Goal: Task Accomplishment & Management: Use online tool/utility

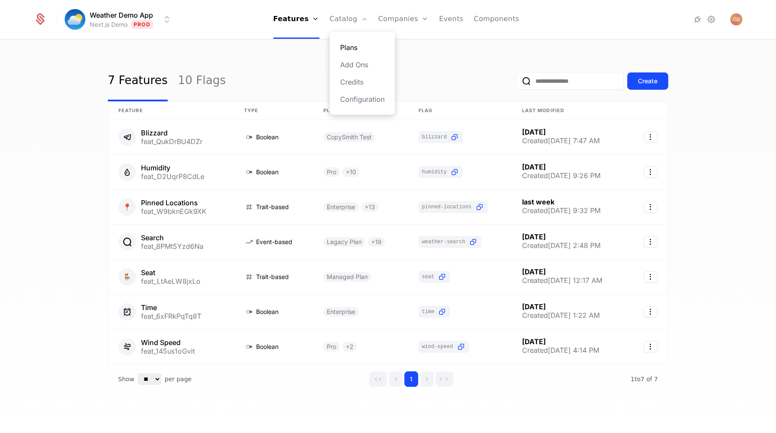
click at [352, 45] on link "Plans" at bounding box center [362, 47] width 44 height 10
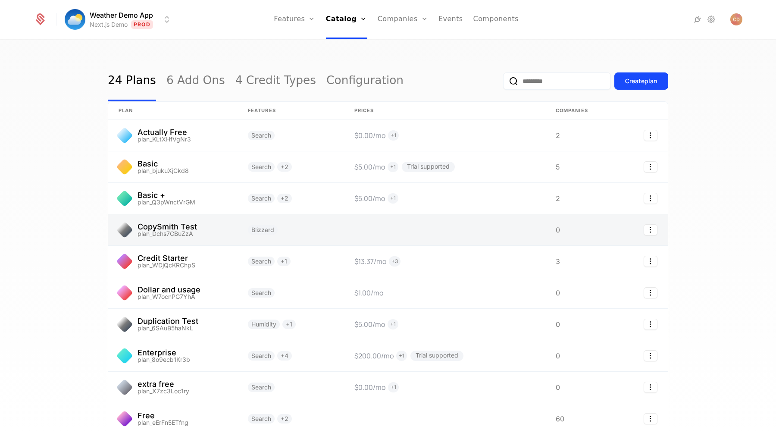
scroll to position [74, 0]
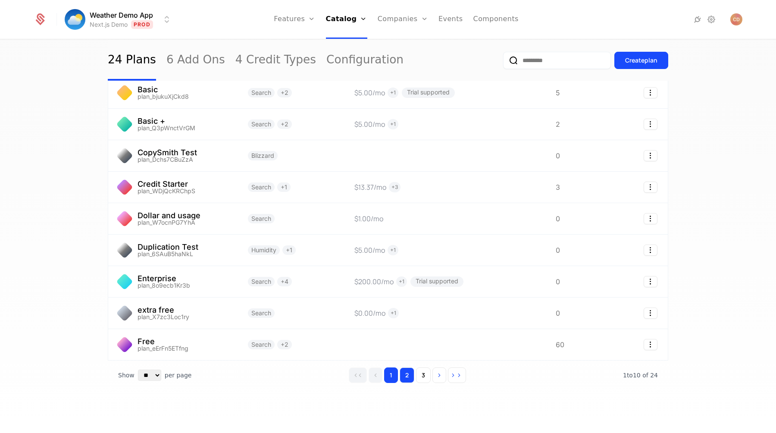
click at [409, 374] on button "2" at bounding box center [406, 375] width 15 height 16
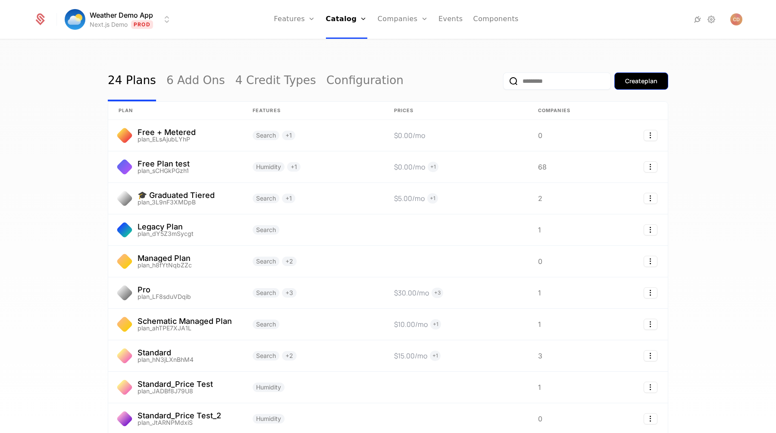
click at [630, 87] on button "Create plan" at bounding box center [641, 80] width 54 height 17
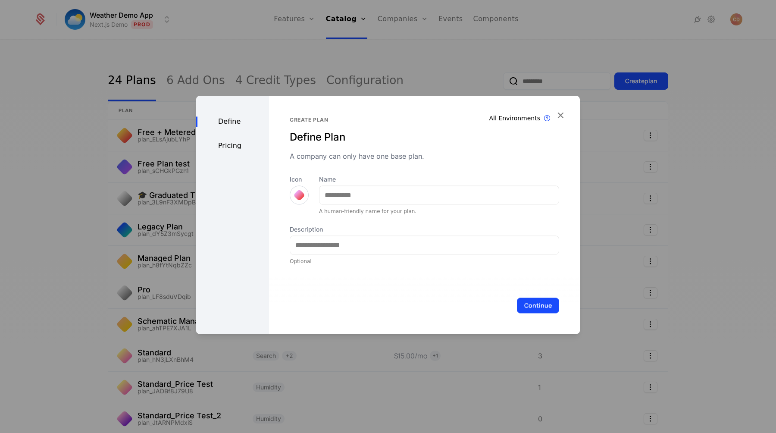
click at [439, 182] on label "Name" at bounding box center [439, 179] width 240 height 9
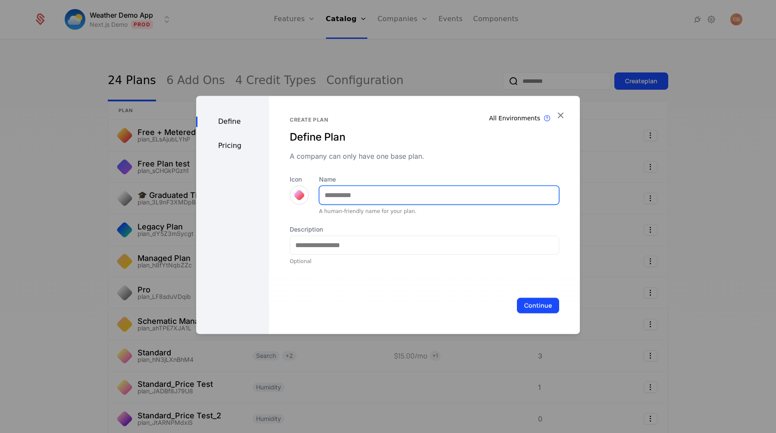
click at [439, 186] on input "Name" at bounding box center [438, 195] width 239 height 18
type input "**********"
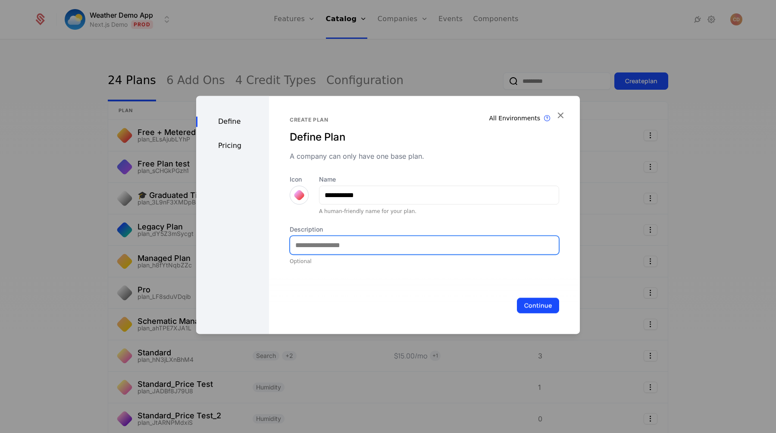
click at [376, 246] on input "Description" at bounding box center [424, 245] width 268 height 18
click at [299, 191] on div at bounding box center [299, 195] width 12 height 12
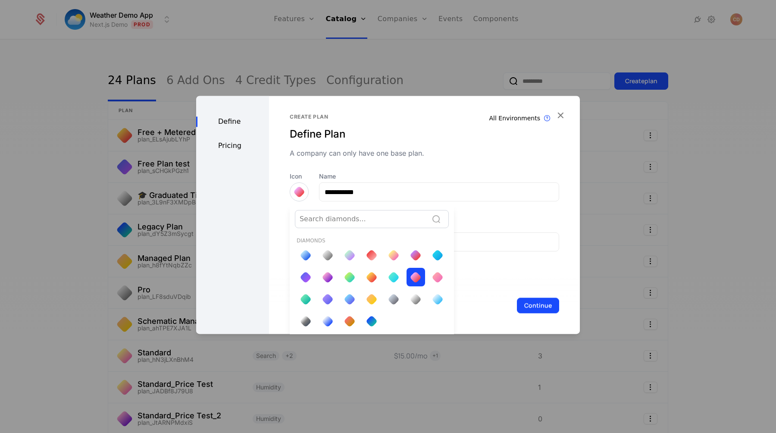
click at [373, 156] on div at bounding box center [387, 215] width 383 height 238
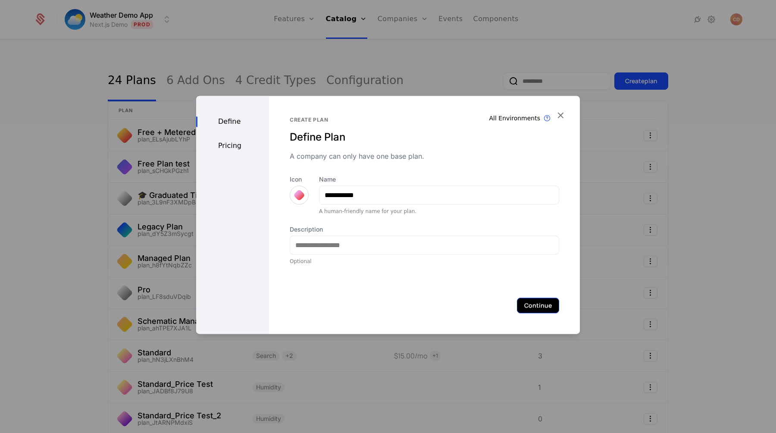
click at [545, 302] on button "Continue" at bounding box center [538, 305] width 42 height 16
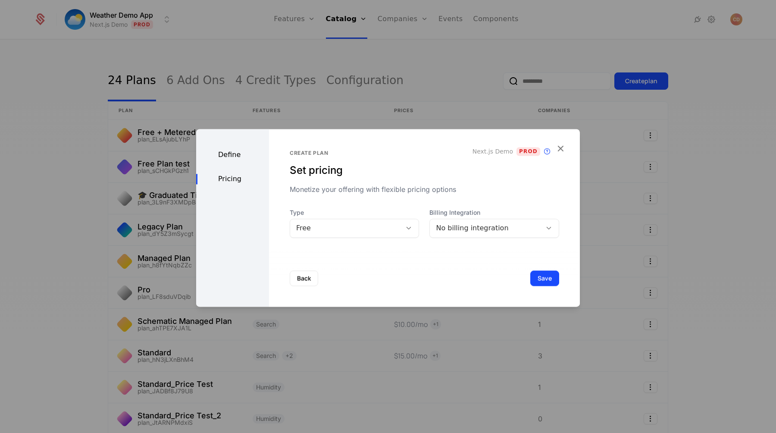
click at [346, 229] on div "Free" at bounding box center [346, 228] width 100 height 10
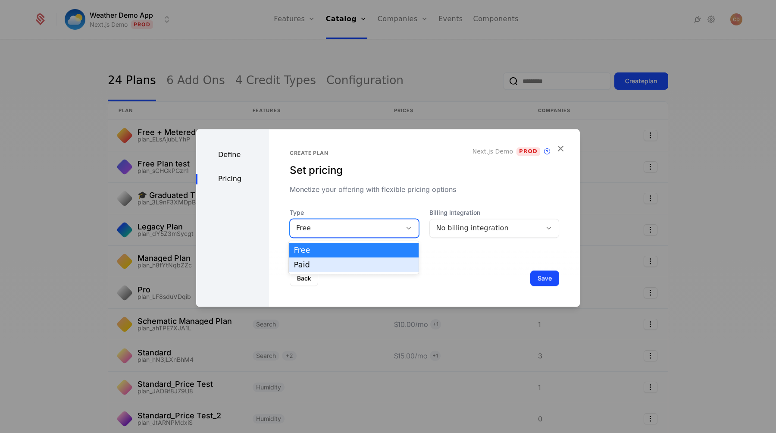
click at [336, 262] on div "Paid" at bounding box center [354, 265] width 120 height 8
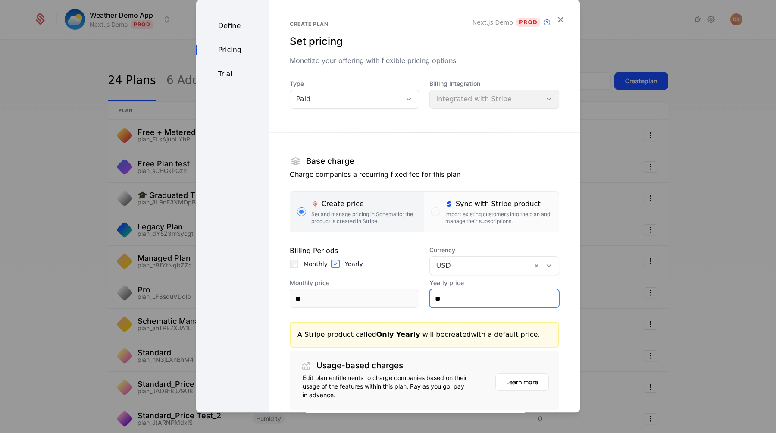
click at [458, 296] on input "**" at bounding box center [494, 298] width 129 height 18
type input "***"
click at [483, 155] on div "Base charge" at bounding box center [424, 161] width 269 height 16
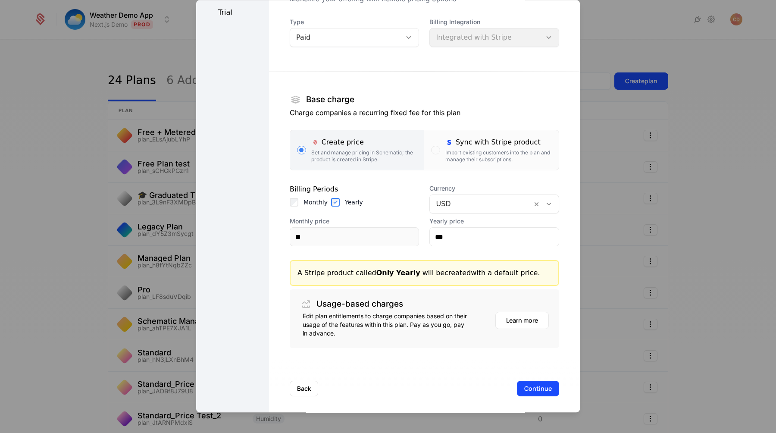
scroll to position [66, 0]
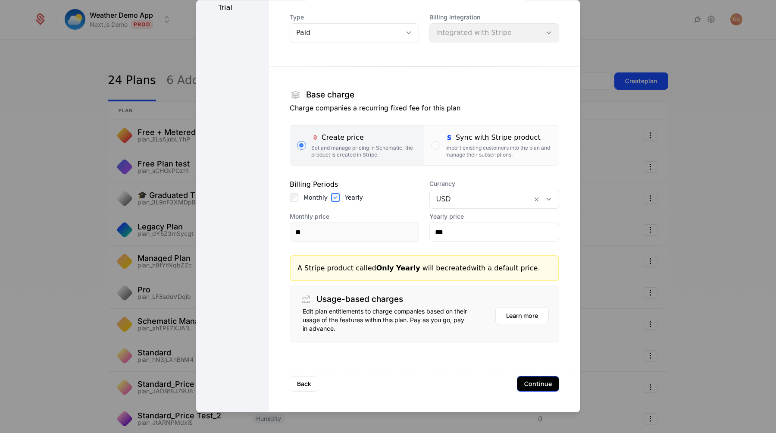
click at [529, 379] on button "Continue" at bounding box center [538, 384] width 42 height 16
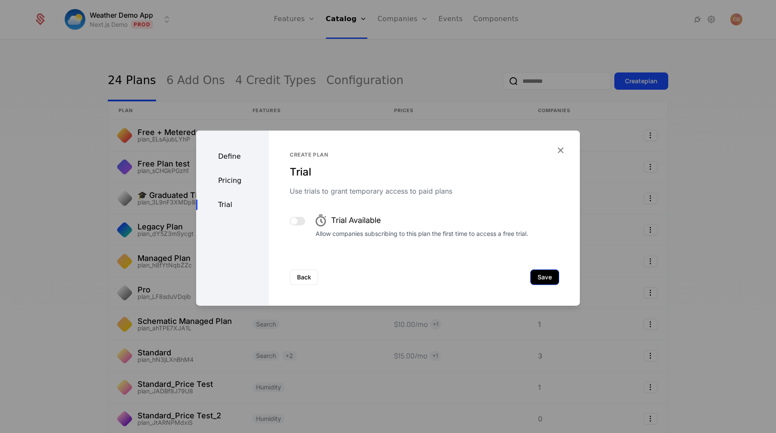
scroll to position [0, 0]
click at [550, 276] on button "Save" at bounding box center [544, 277] width 29 height 16
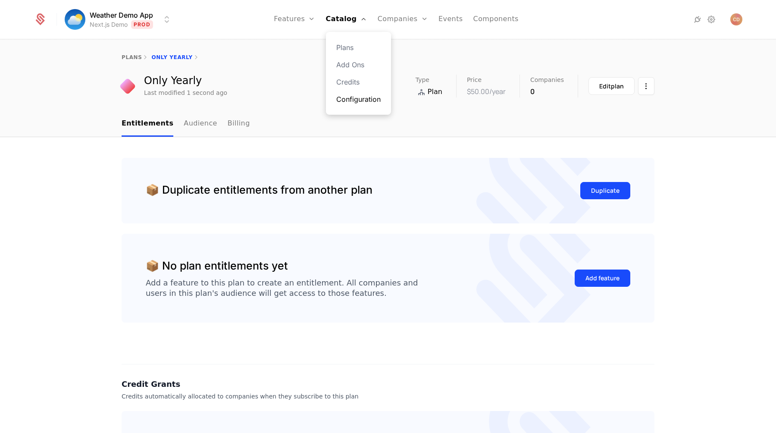
click at [359, 97] on link "Configuration" at bounding box center [358, 99] width 44 height 10
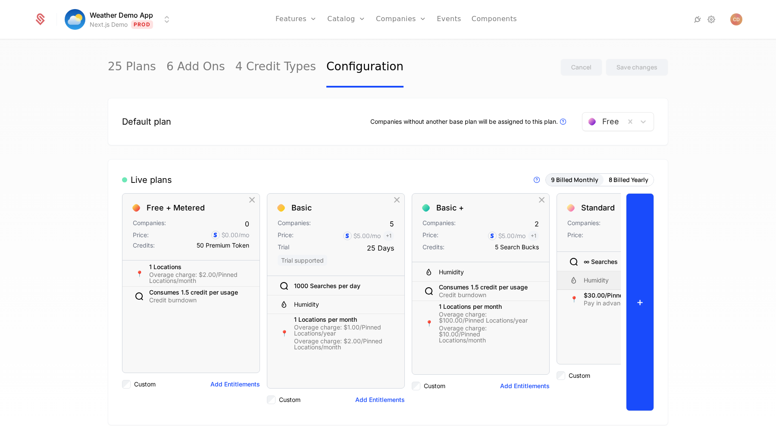
click at [636, 260] on button "+" at bounding box center [640, 302] width 28 height 218
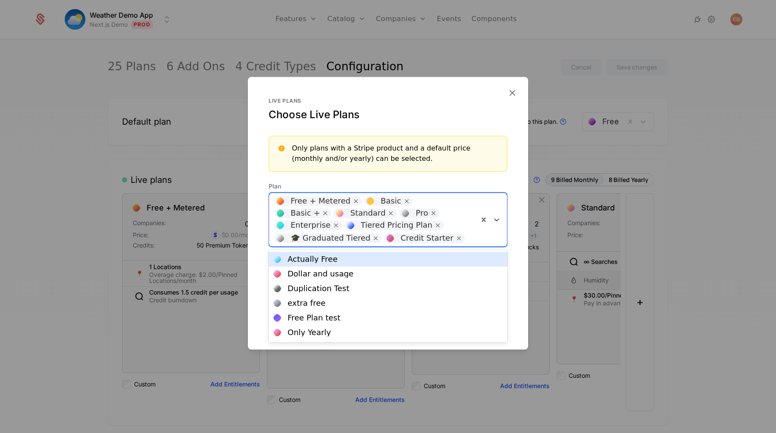
click at [451, 211] on div "Free + Metered Basic Basic + Standard Pro Enterprise Tiered Pricing Plan 🎓 Grad…" at bounding box center [373, 219] width 209 height 53
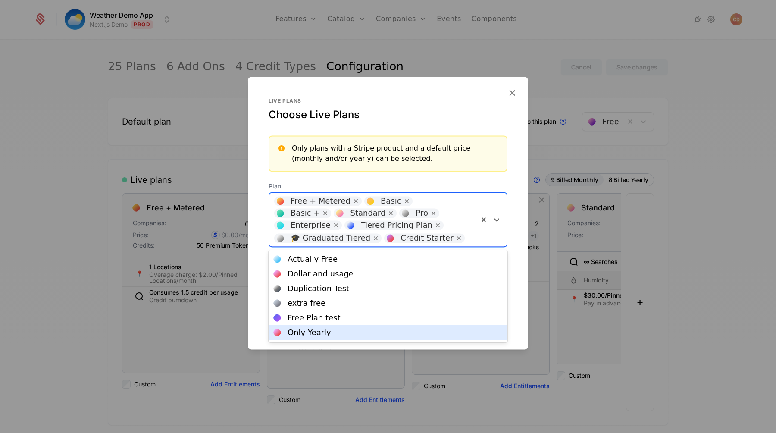
click at [325, 335] on div "Only Yearly" at bounding box center [309, 332] width 44 height 8
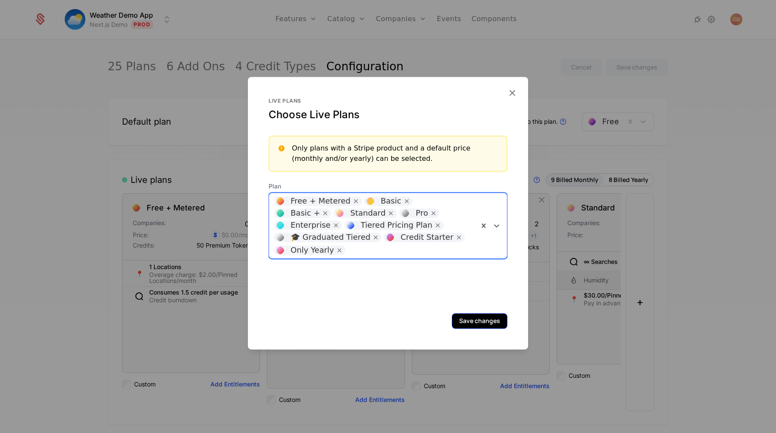
click at [481, 316] on button "Save changes" at bounding box center [480, 321] width 56 height 16
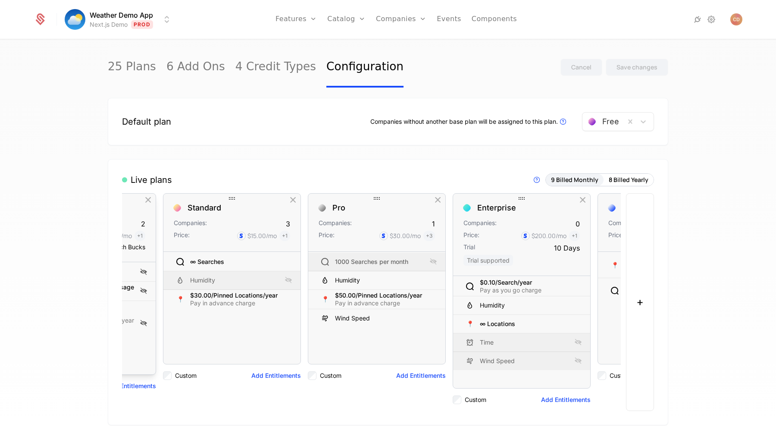
scroll to position [0, 798]
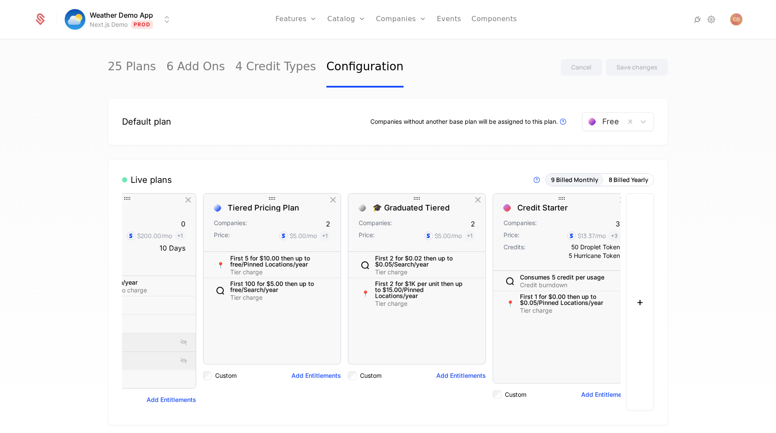
scroll to position [0, 798]
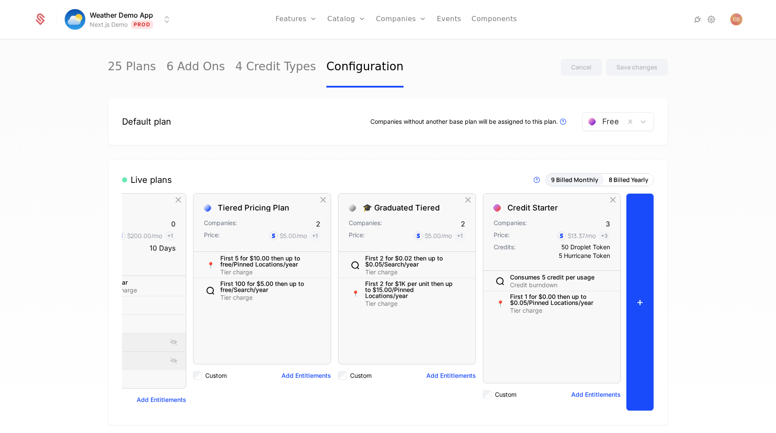
click at [635, 265] on button "+" at bounding box center [640, 302] width 28 height 218
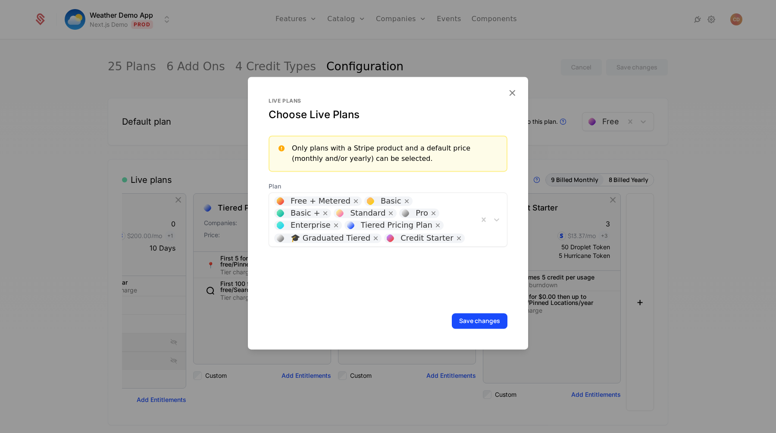
click at [469, 239] on div at bounding box center [471, 237] width 4 height 12
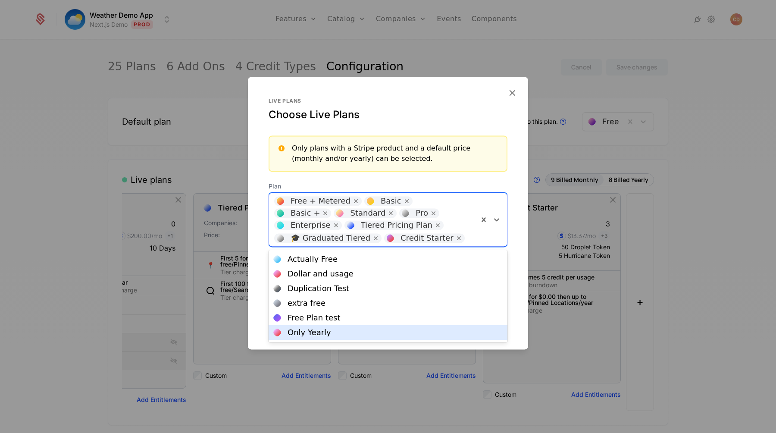
click at [351, 332] on div "Only Yearly" at bounding box center [388, 332] width 228 height 8
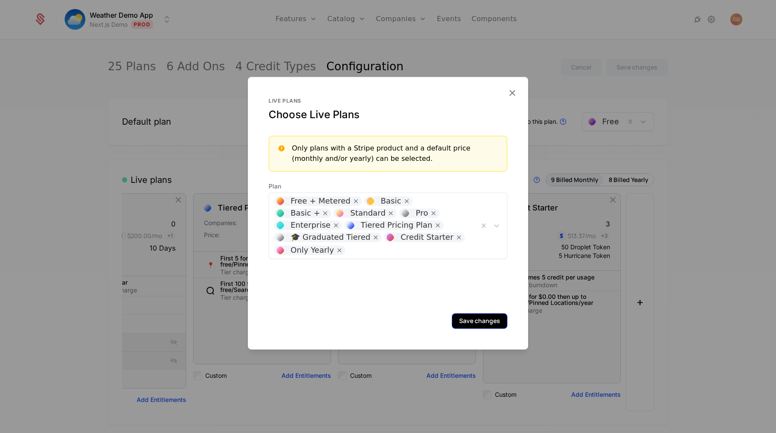
click at [470, 324] on button "Save changes" at bounding box center [480, 321] width 56 height 16
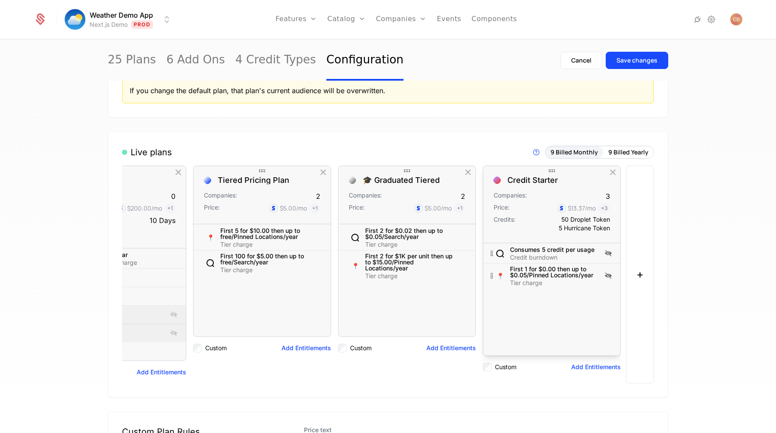
scroll to position [70, 0]
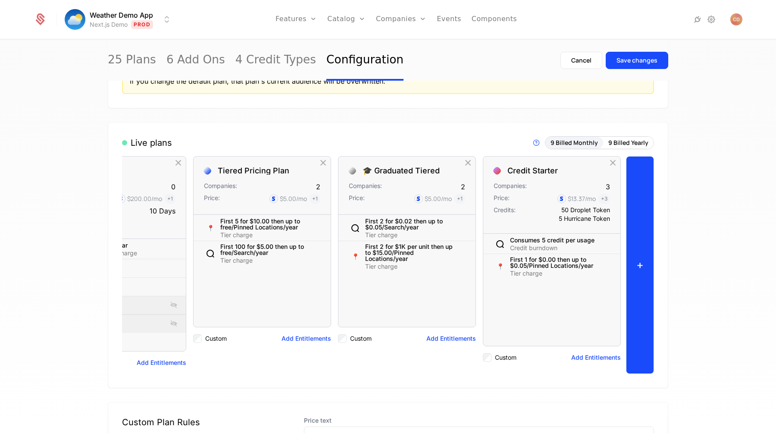
click at [637, 247] on button "+" at bounding box center [640, 265] width 28 height 218
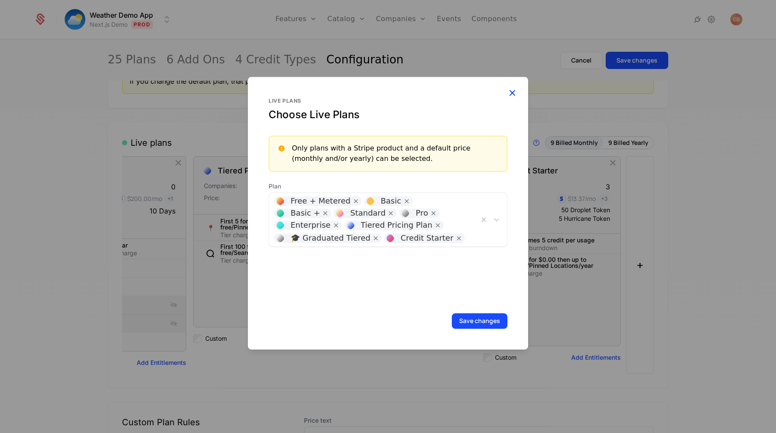
click at [513, 87] on icon "button" at bounding box center [511, 92] width 11 height 11
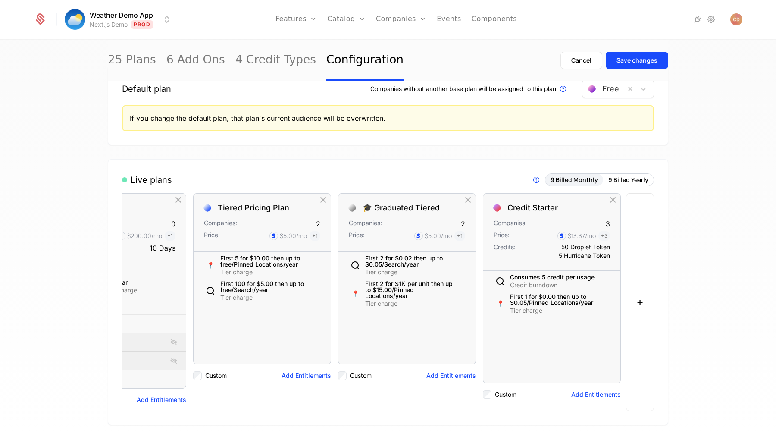
scroll to position [0, 0]
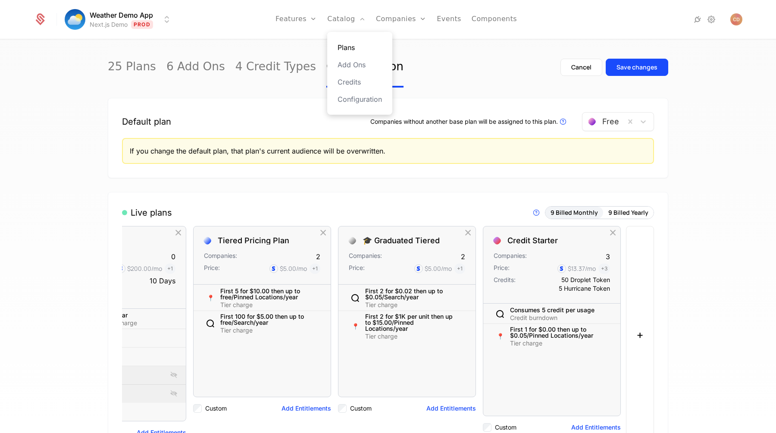
click at [352, 49] on link "Plans" at bounding box center [359, 47] width 44 height 10
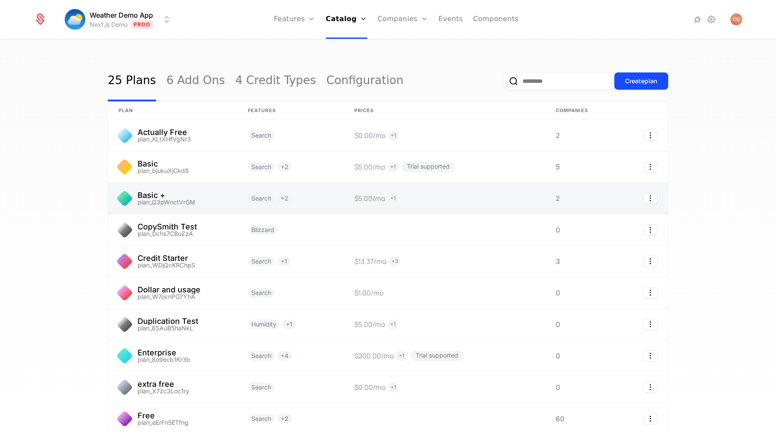
scroll to position [74, 0]
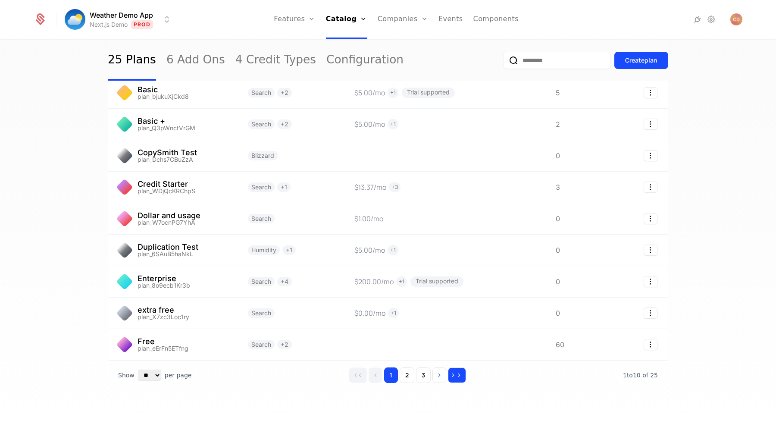
click at [458, 375] on icon "Go to last page" at bounding box center [459, 375] width 6 height 6
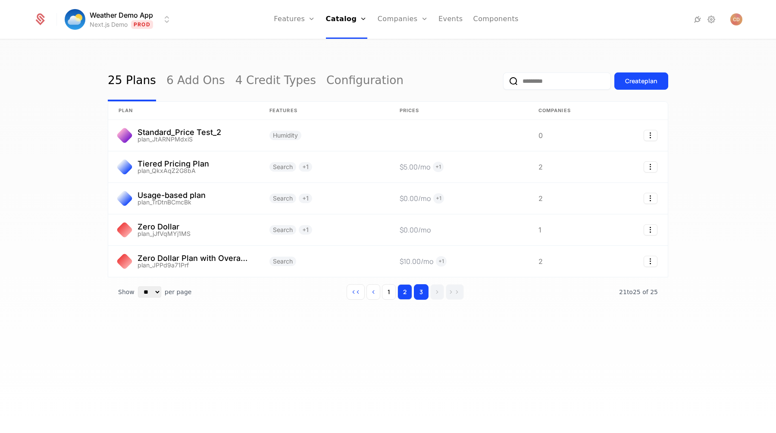
click at [405, 293] on button "2" at bounding box center [404, 292] width 15 height 16
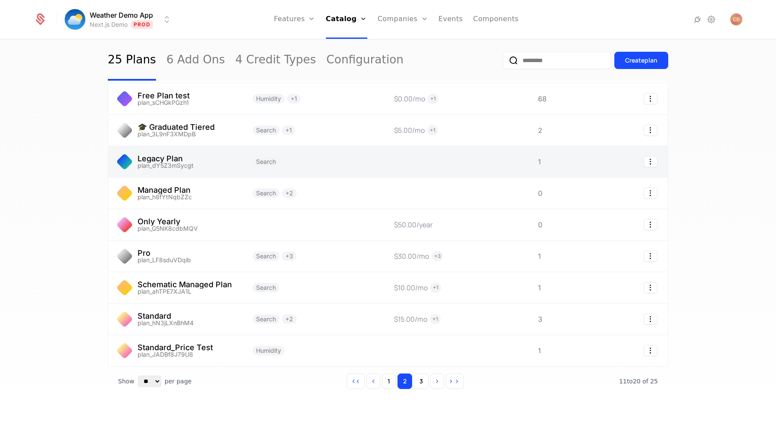
scroll to position [74, 0]
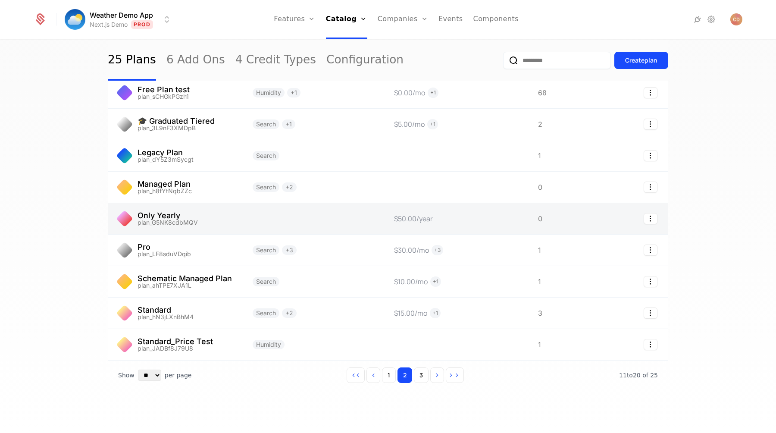
click at [302, 220] on link at bounding box center [312, 218] width 141 height 31
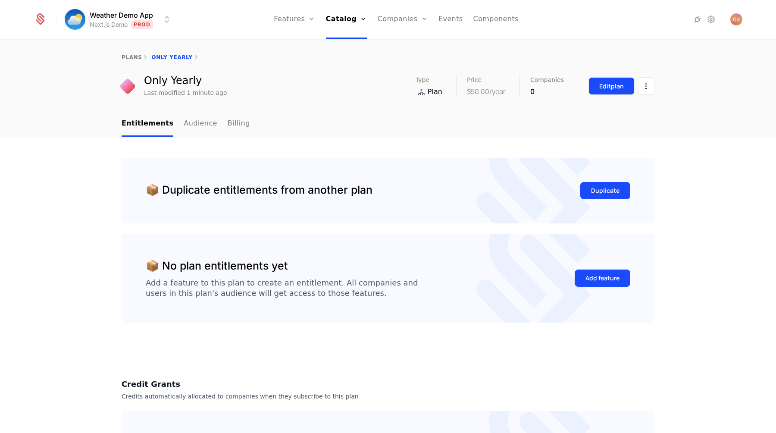
click at [612, 81] on button "Edit plan" at bounding box center [611, 86] width 46 height 18
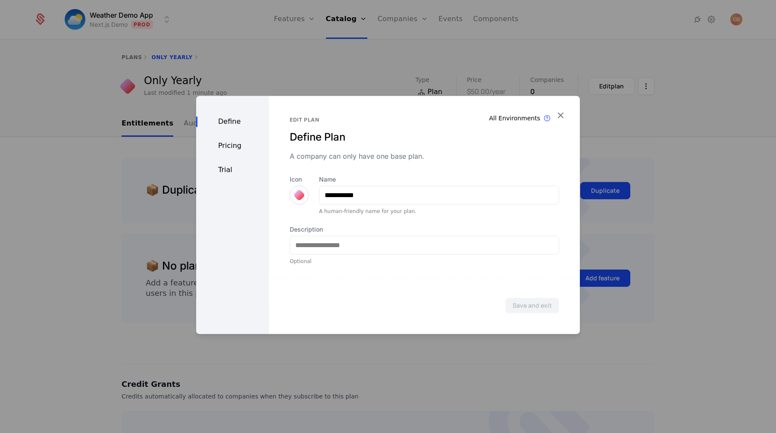
click at [229, 148] on div "Pricing" at bounding box center [232, 145] width 73 height 10
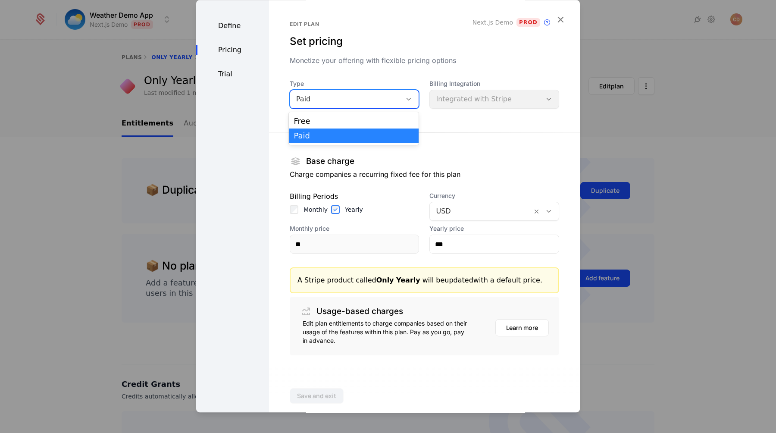
click at [371, 100] on div "Paid" at bounding box center [346, 99] width 100 height 10
click at [358, 115] on div "Free" at bounding box center [354, 121] width 130 height 15
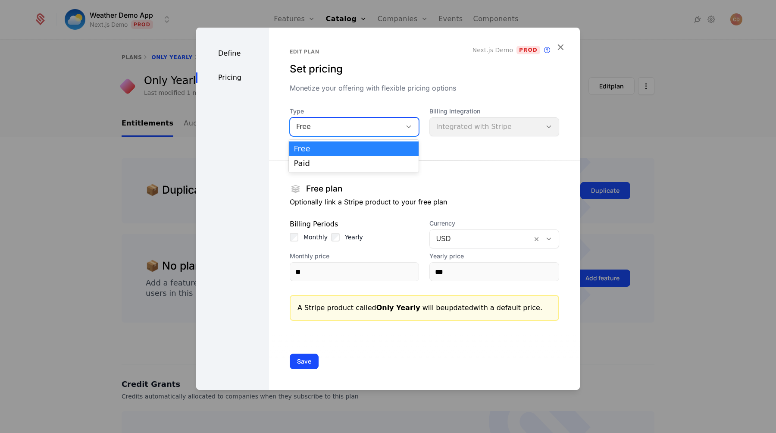
click at [361, 119] on div "Free" at bounding box center [355, 126] width 130 height 19
click at [353, 164] on div "Paid" at bounding box center [354, 163] width 120 height 8
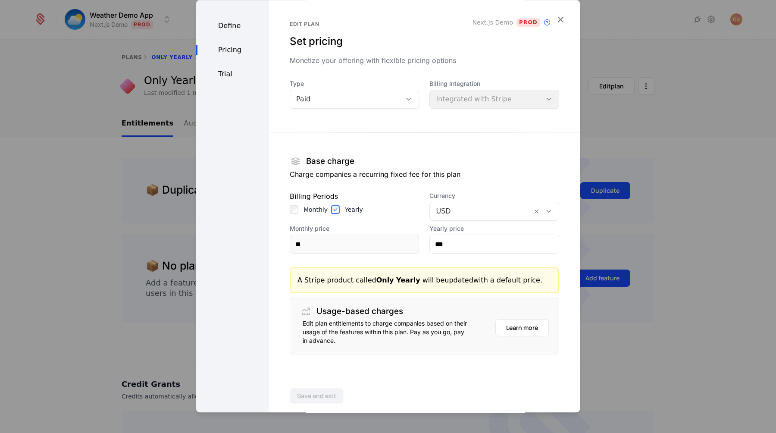
scroll to position [12, 0]
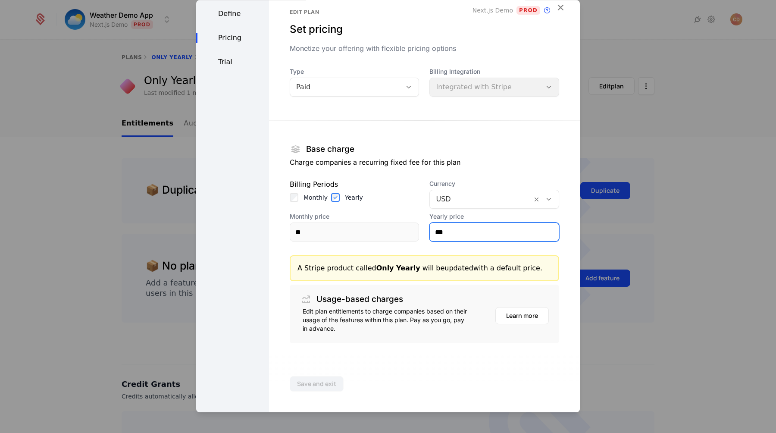
click at [466, 230] on input "***" at bounding box center [494, 232] width 129 height 18
type input "**"
click at [563, 5] on icon "button" at bounding box center [560, 7] width 11 height 11
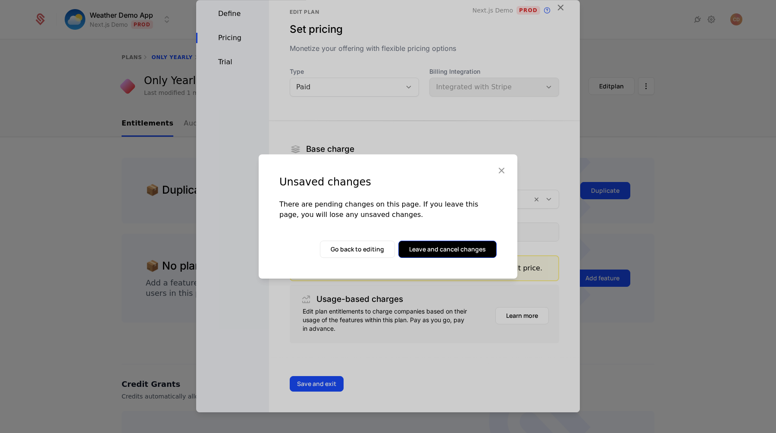
click at [427, 249] on button "Leave and cancel changes" at bounding box center [447, 248] width 98 height 17
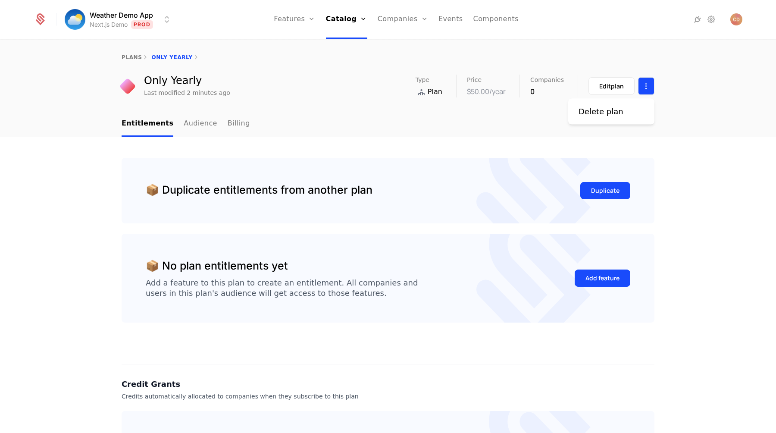
click at [642, 91] on html "Weather Demo App Next.js Demo Prod Features Features Flags Catalog Plans Add On…" at bounding box center [388, 216] width 776 height 433
click at [619, 108] on div "Delete plan" at bounding box center [604, 112] width 52 height 12
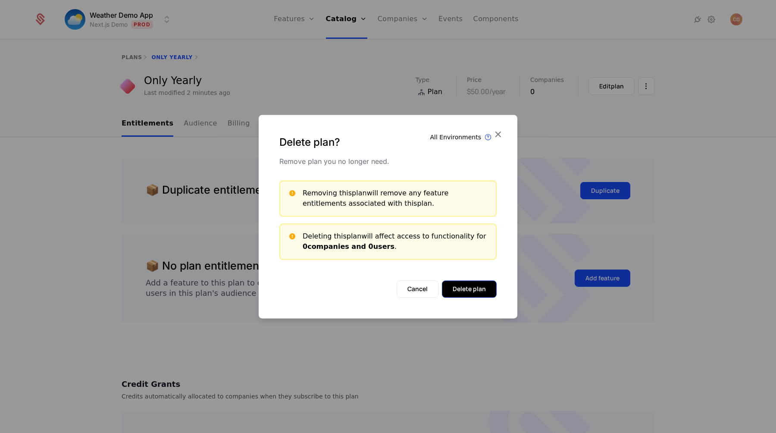
click at [460, 286] on button "Delete plan" at bounding box center [469, 288] width 55 height 17
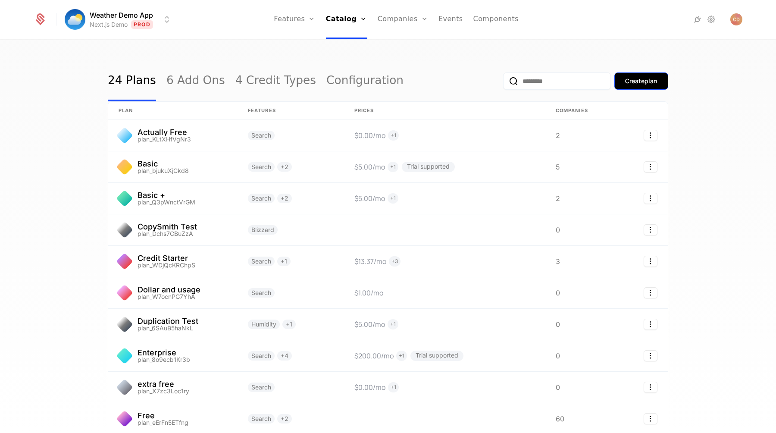
click at [620, 84] on button "Create plan" at bounding box center [641, 80] width 54 height 17
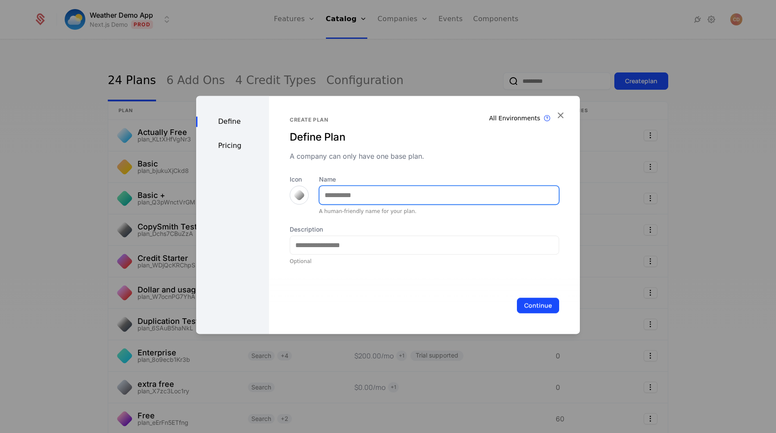
click at [373, 193] on input "Name" at bounding box center [438, 195] width 239 height 18
type input "**********"
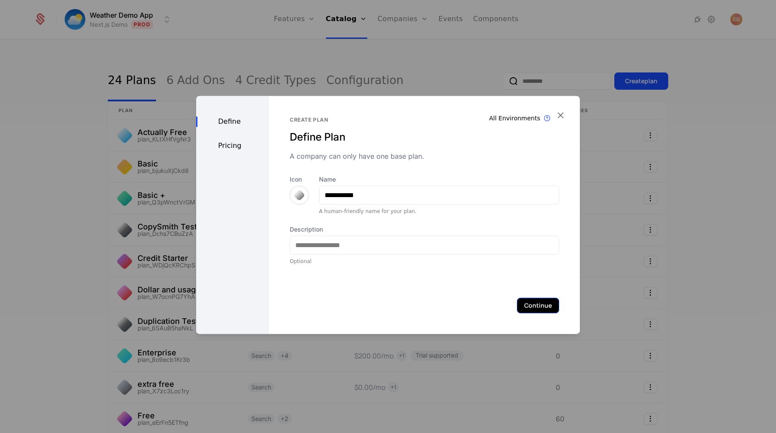
click at [526, 299] on button "Continue" at bounding box center [538, 305] width 42 height 16
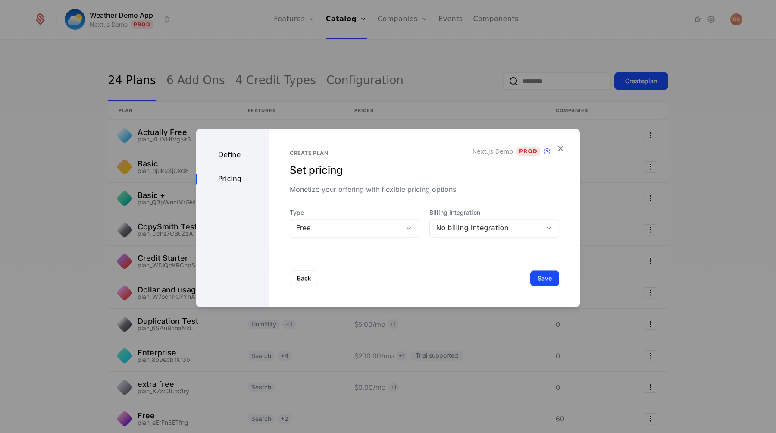
click at [366, 227] on div "Free" at bounding box center [346, 228] width 100 height 10
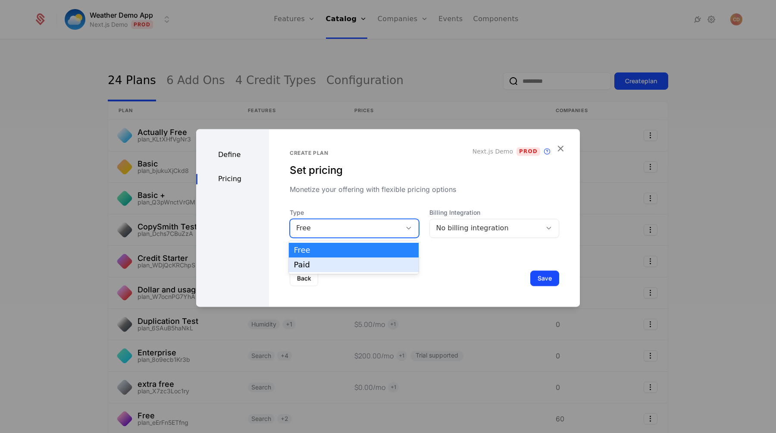
click at [343, 262] on div "Paid" at bounding box center [354, 265] width 120 height 8
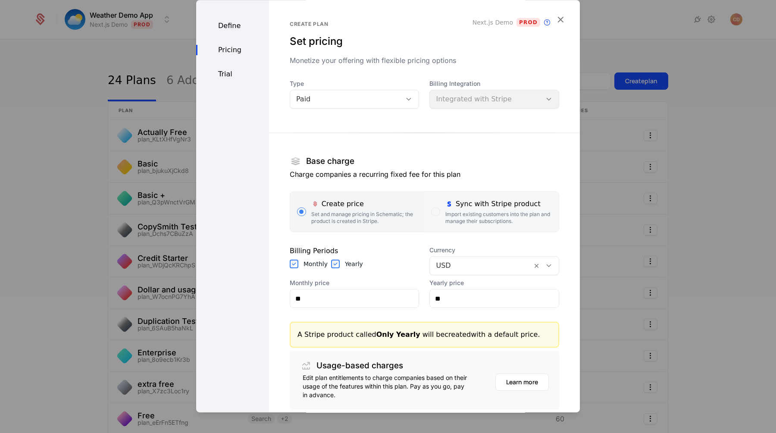
click at [450, 208] on div "Sync with Stripe product" at bounding box center [498, 204] width 106 height 10
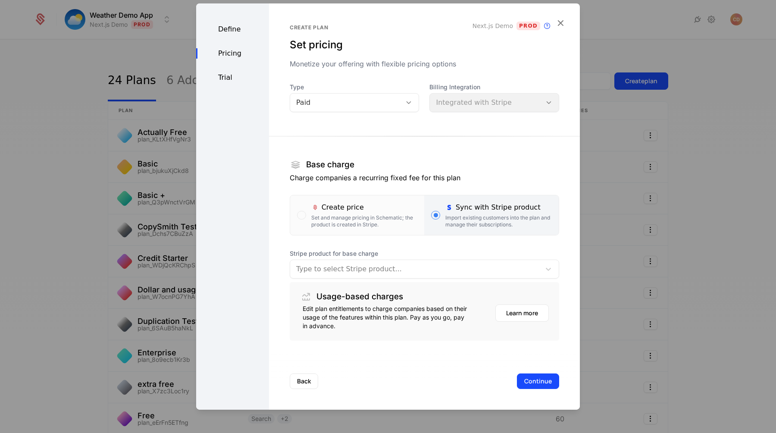
click at [374, 271] on div at bounding box center [415, 269] width 238 height 12
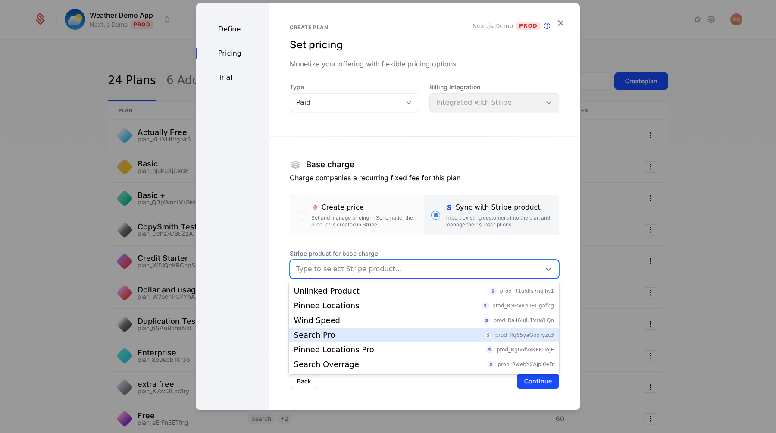
click at [353, 331] on div "Search Pro prod_Rg65yaGoqTyzc3" at bounding box center [424, 335] width 260 height 8
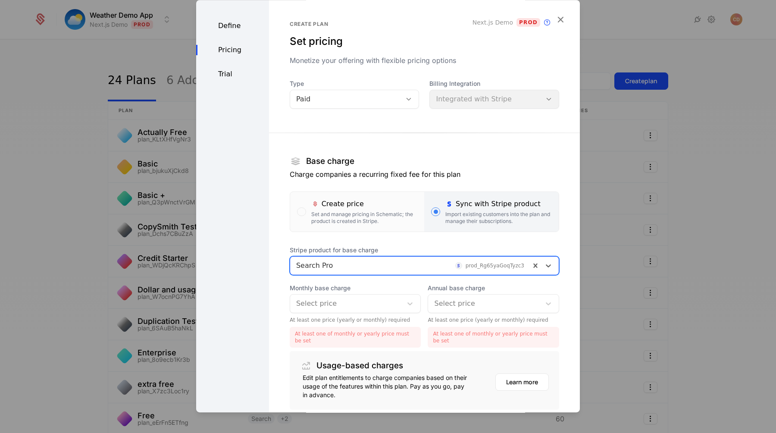
click at [447, 302] on div at bounding box center [484, 303] width 100 height 12
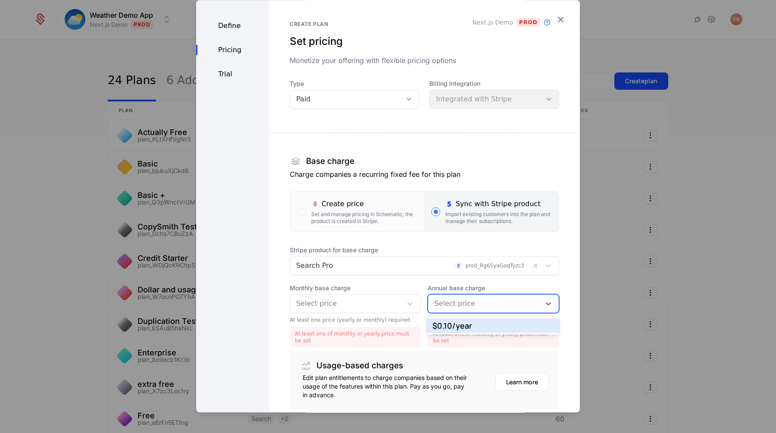
click at [452, 324] on div "$0.10 /year" at bounding box center [493, 325] width 122 height 8
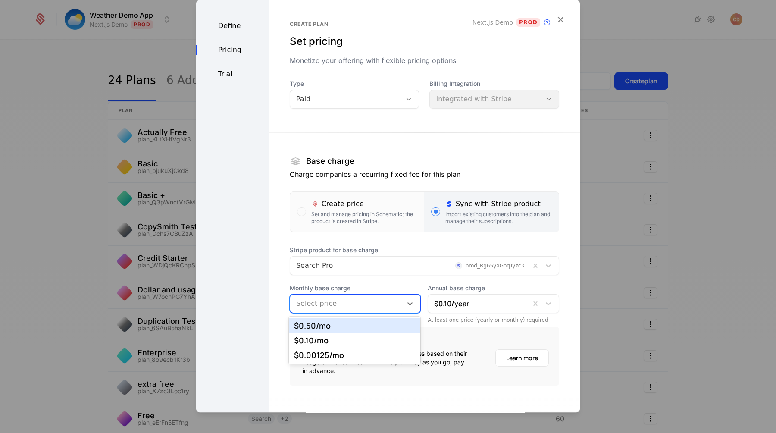
click at [374, 297] on div "Select price" at bounding box center [346, 304] width 112 height 16
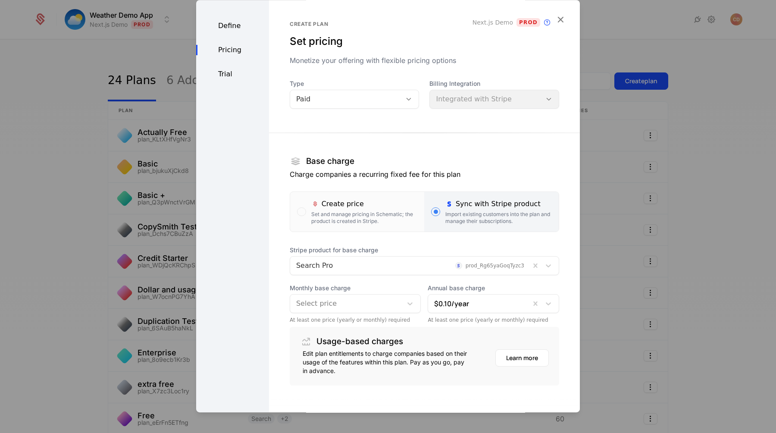
click at [380, 283] on div "Stripe product for base charge Search Pro prod_Rg65yaGoqTyzc3 Monthly base char…" at bounding box center [424, 285] width 269 height 78
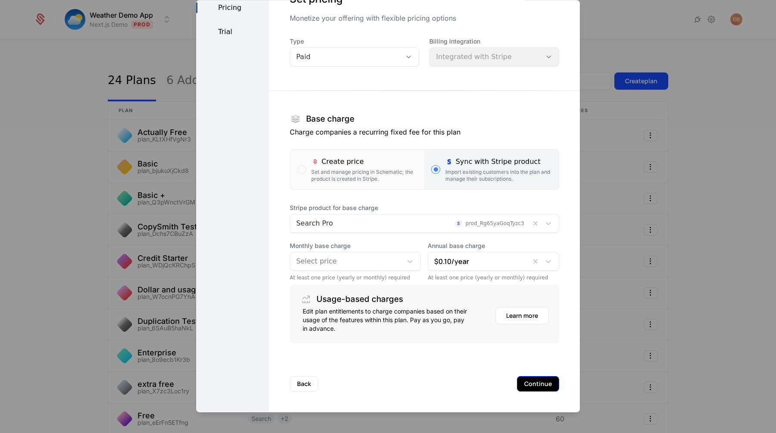
click at [527, 380] on button "Continue" at bounding box center [538, 384] width 42 height 16
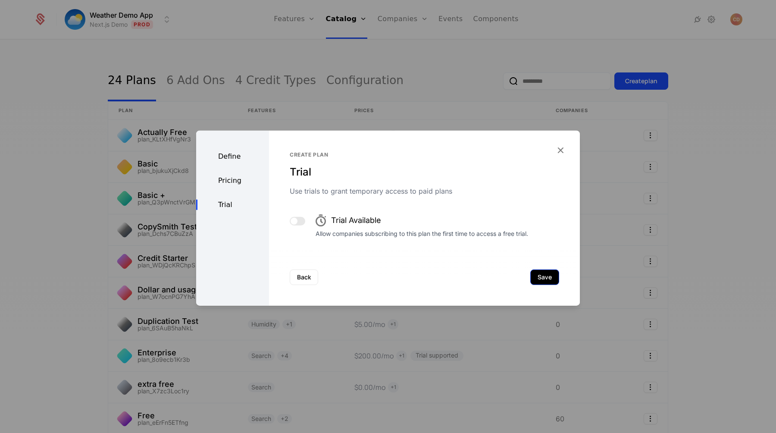
click at [545, 272] on button "Save" at bounding box center [544, 277] width 29 height 16
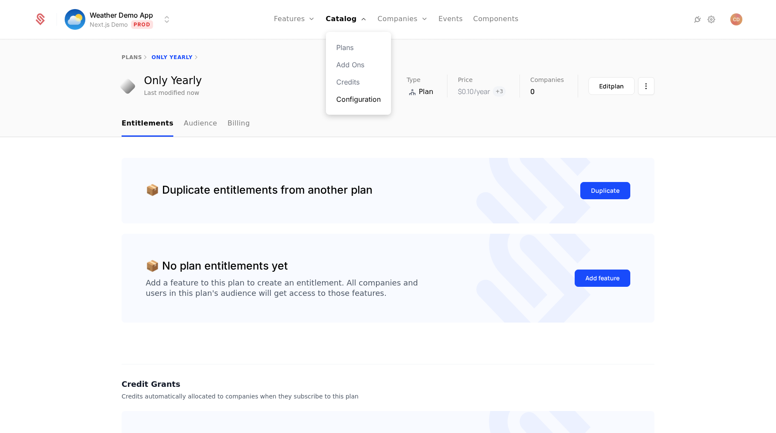
click at [358, 95] on link "Configuration" at bounding box center [358, 99] width 44 height 10
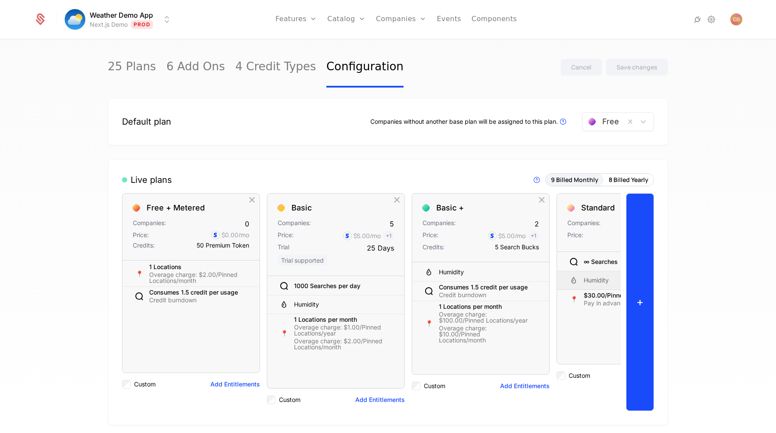
click at [648, 274] on button "+" at bounding box center [640, 302] width 28 height 218
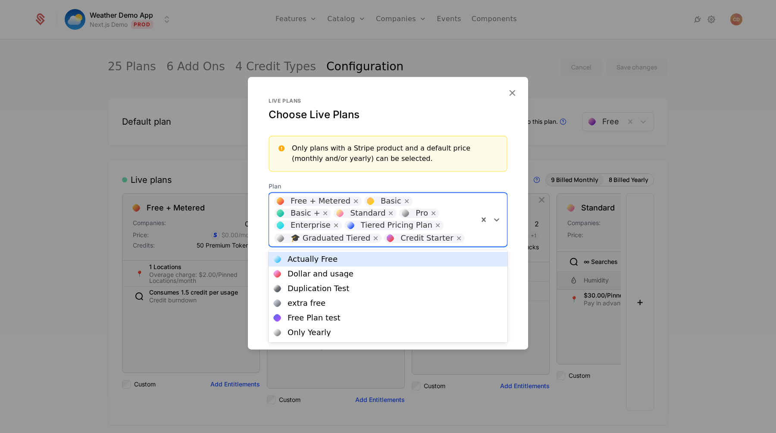
click at [476, 230] on div "Free + Metered Basic Basic + Standard Pro Enterprise Tiered Pricing Plan 🎓 Grad…" at bounding box center [373, 219] width 209 height 53
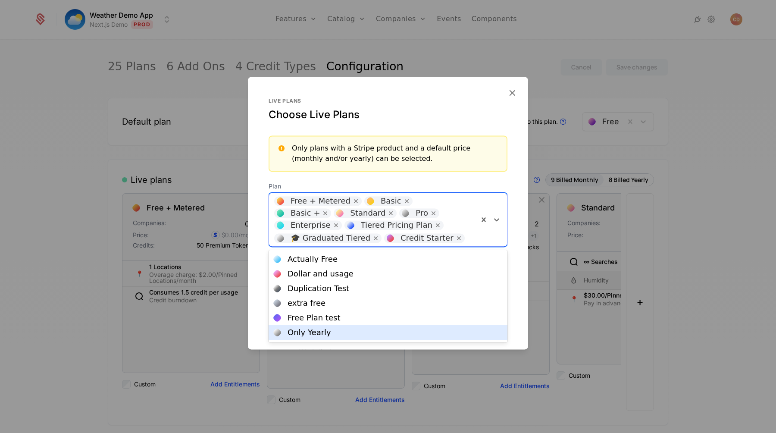
click at [367, 336] on div "Only Yearly" at bounding box center [388, 332] width 228 height 8
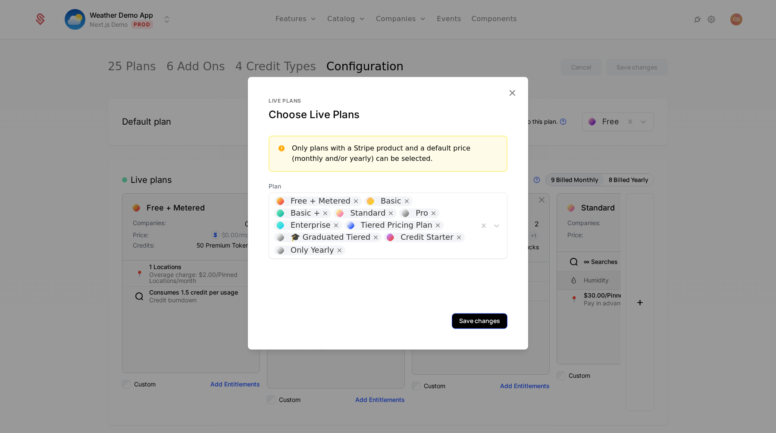
click at [467, 323] on button "Save changes" at bounding box center [480, 321] width 56 height 16
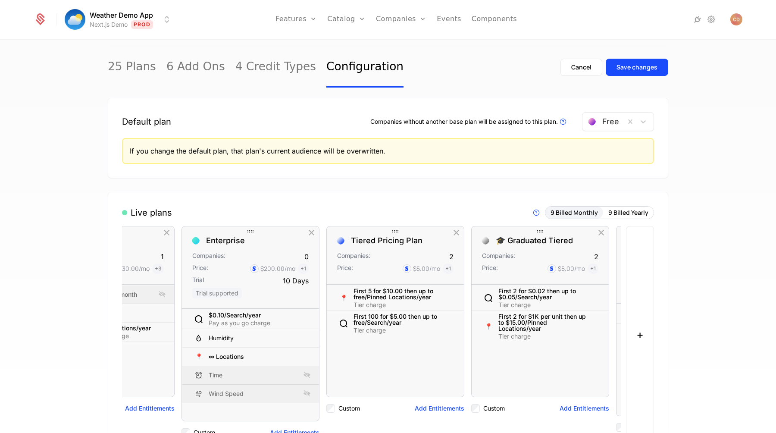
scroll to position [0, 798]
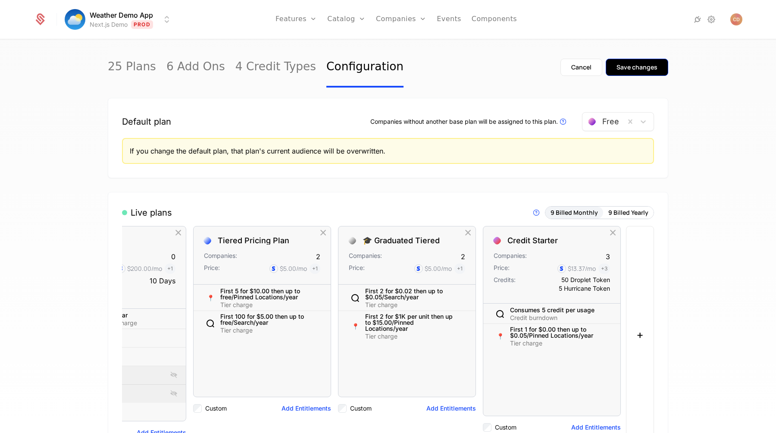
click at [652, 65] on div "Save changes" at bounding box center [636, 67] width 41 height 9
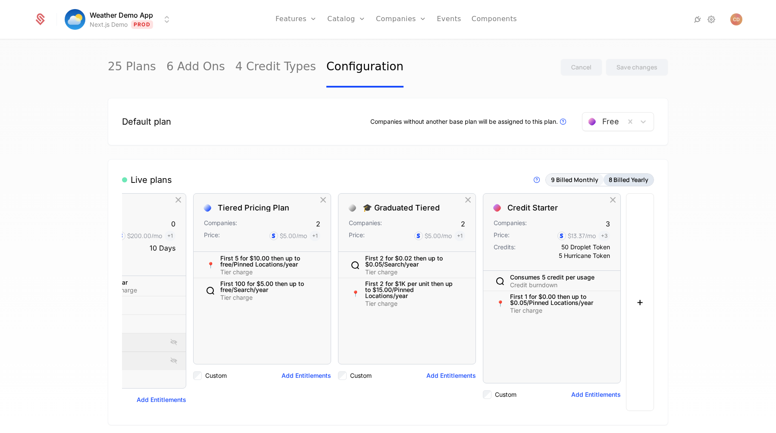
click at [616, 184] on button "8 Billed Yearly" at bounding box center [628, 180] width 50 height 12
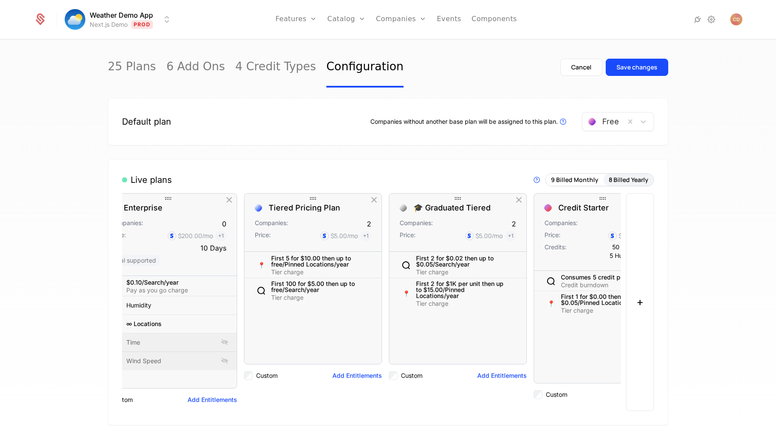
scroll to position [0, 653]
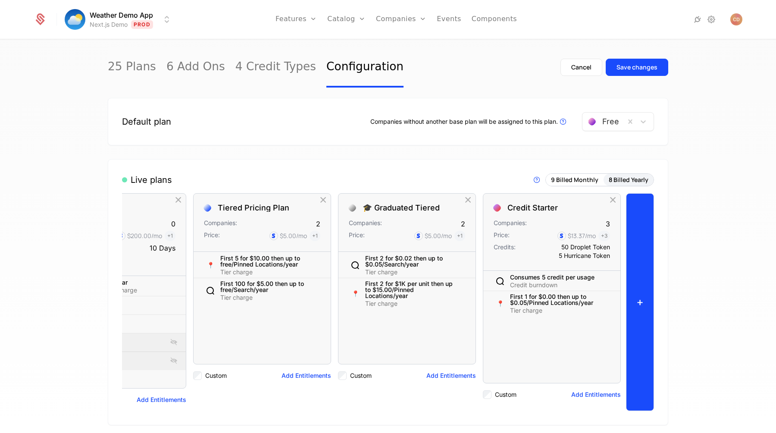
click at [637, 259] on button "+" at bounding box center [640, 302] width 28 height 218
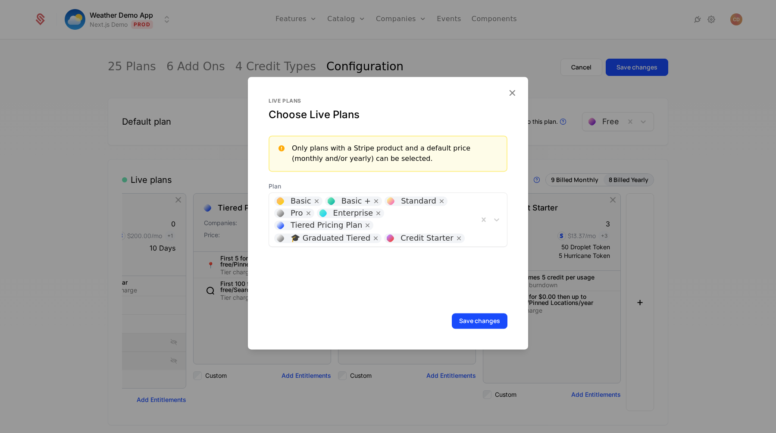
click at [449, 217] on div "Basic Basic + Standard Pro Enterprise Tiered Pricing Plan 🎓 Graduated Tiered Cr…" at bounding box center [373, 219] width 209 height 53
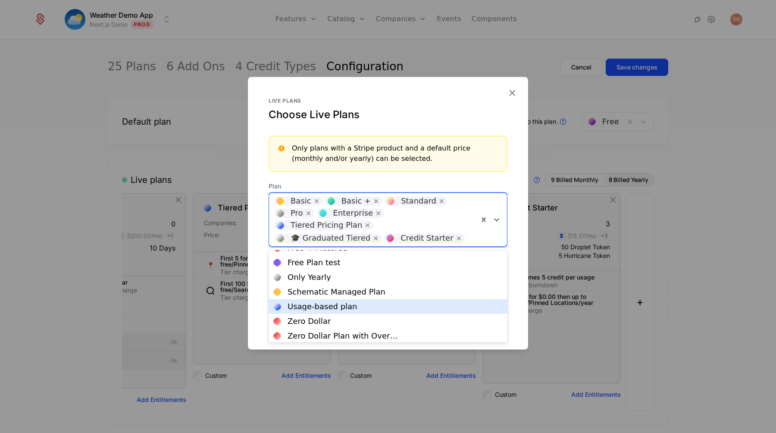
scroll to position [53, 0]
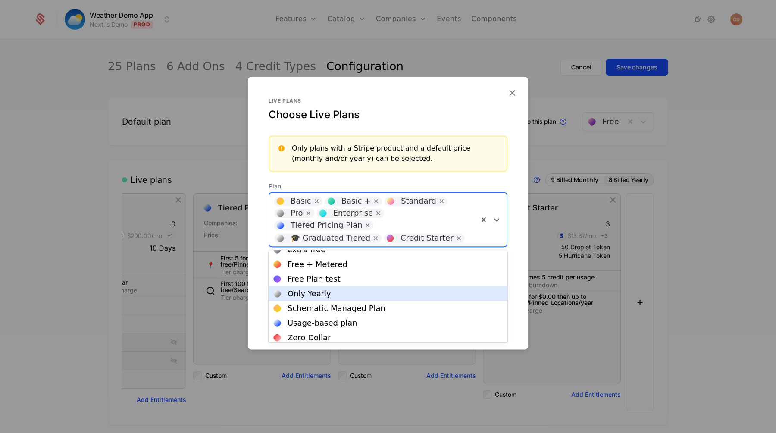
click at [368, 290] on div "Only Yearly" at bounding box center [388, 294] width 228 height 8
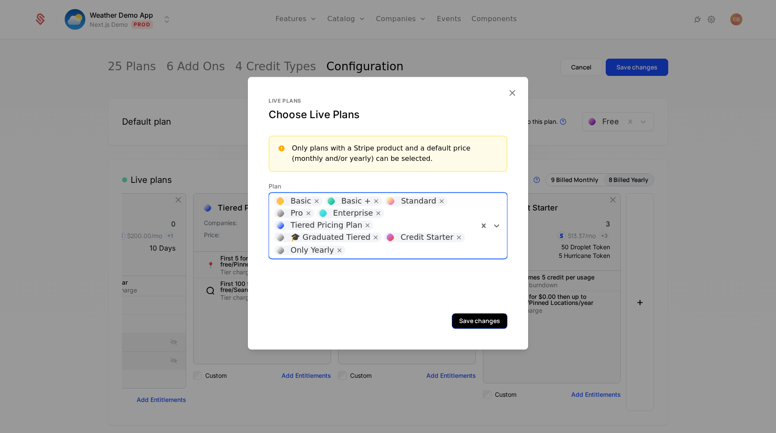
click at [474, 320] on button "Save changes" at bounding box center [480, 321] width 56 height 16
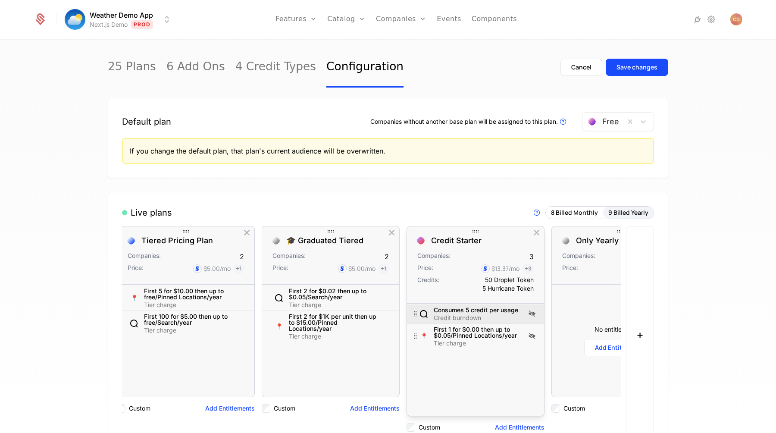
scroll to position [0, 798]
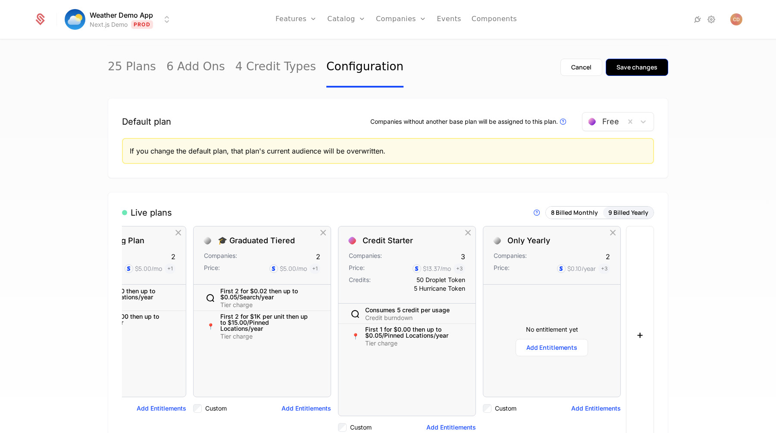
click at [648, 69] on div "Save changes" at bounding box center [636, 67] width 41 height 9
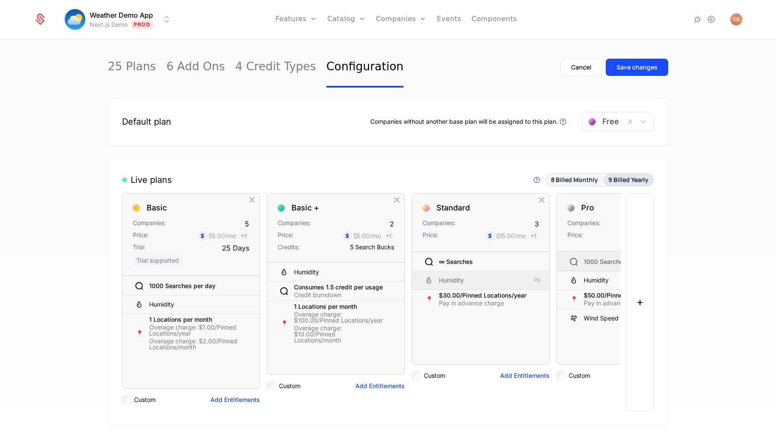
click at [611, 183] on button "9 Billed Yearly" at bounding box center [628, 180] width 50 height 12
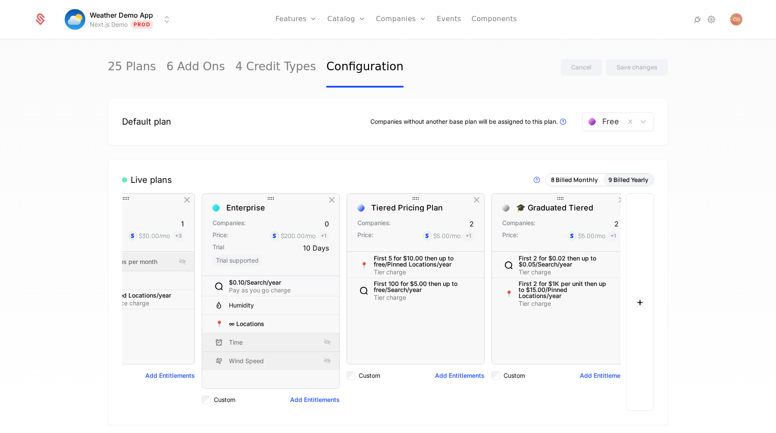
scroll to position [0, 798]
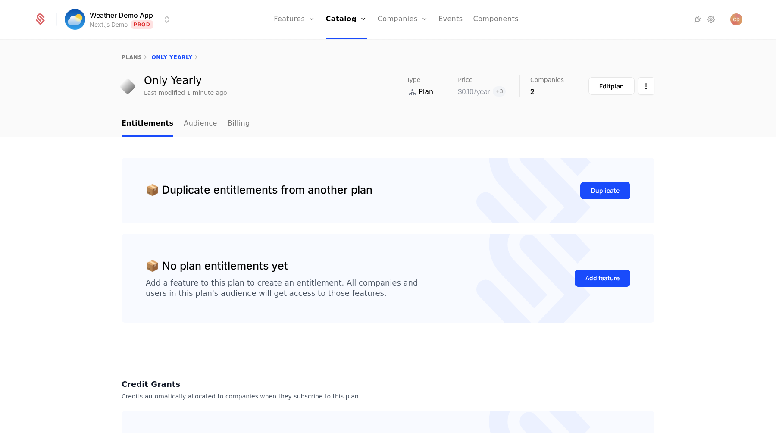
click at [590, 287] on div "Add feature" at bounding box center [602, 278] width 56 height 41
click at [595, 276] on div "Add feature" at bounding box center [602, 278] width 34 height 9
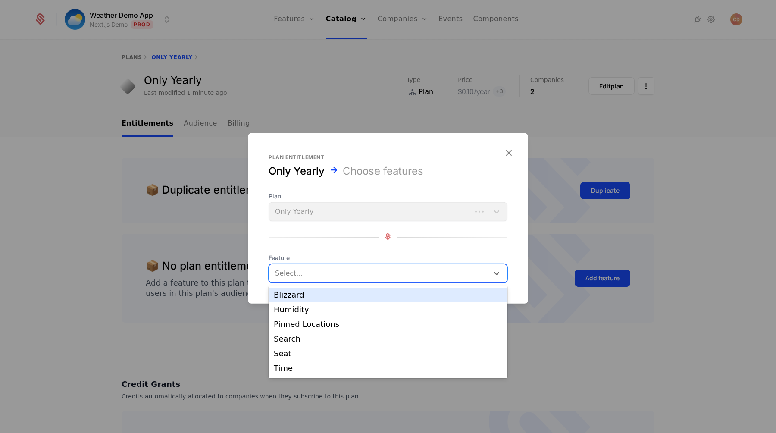
click at [299, 278] on div at bounding box center [380, 273] width 208 height 12
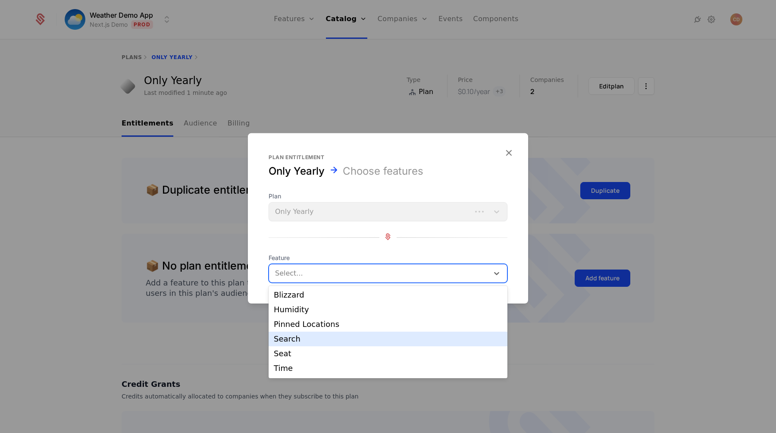
click at [301, 335] on div "Search" at bounding box center [388, 339] width 228 height 8
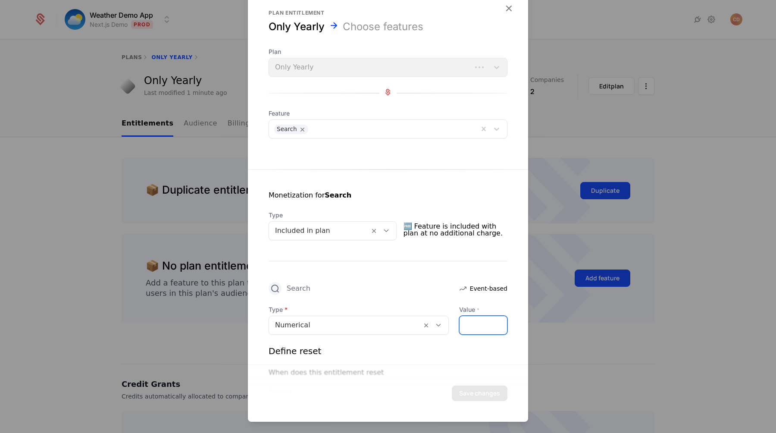
click at [469, 319] on input "*" at bounding box center [482, 325] width 47 height 18
type input "**"
click at [466, 355] on div "Define reset" at bounding box center [387, 351] width 239 height 12
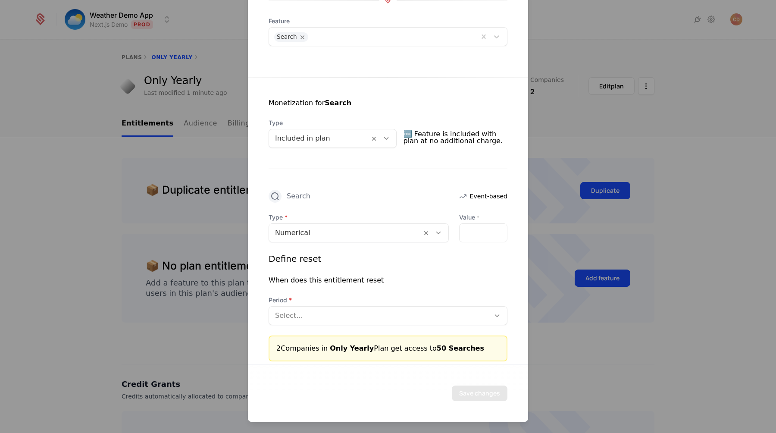
scroll to position [99, 0]
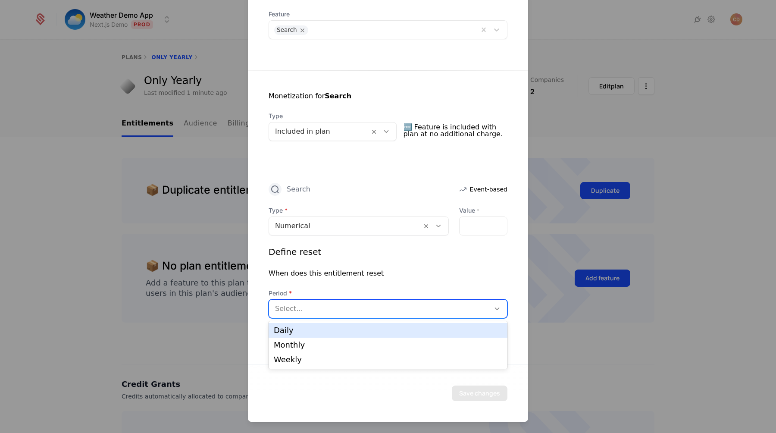
click at [396, 316] on div "Select..." at bounding box center [387, 308] width 239 height 19
click at [373, 331] on div "Daily" at bounding box center [388, 330] width 228 height 8
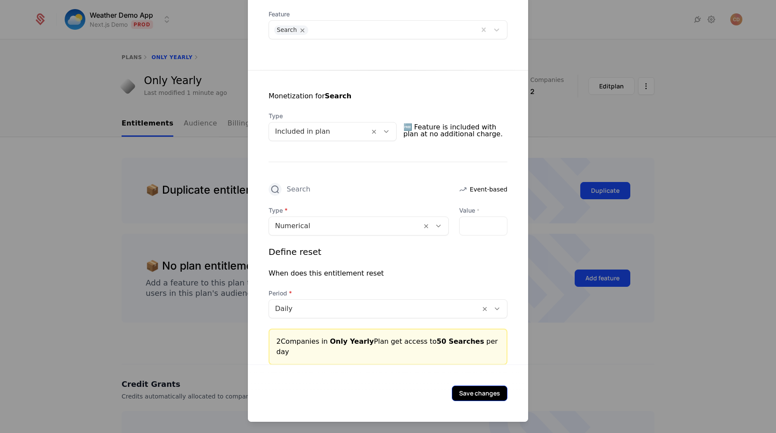
click at [472, 394] on button "Save changes" at bounding box center [480, 393] width 56 height 16
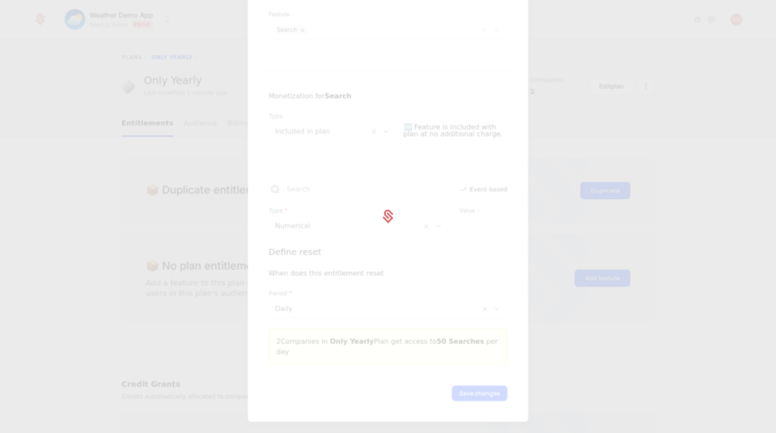
scroll to position [0, 0]
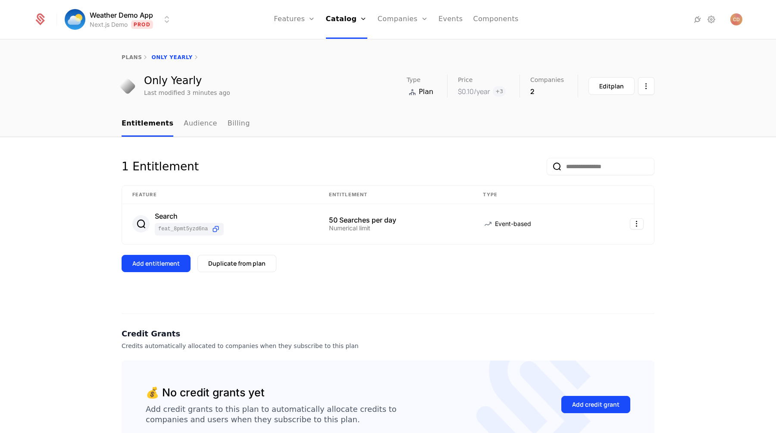
click at [515, 20] on nav "Features Features Flags Catalog Plans Add Ons Credits Configuration Companies C…" at bounding box center [396, 19] width 434 height 39
click at [501, 20] on link "Components" at bounding box center [495, 19] width 45 height 39
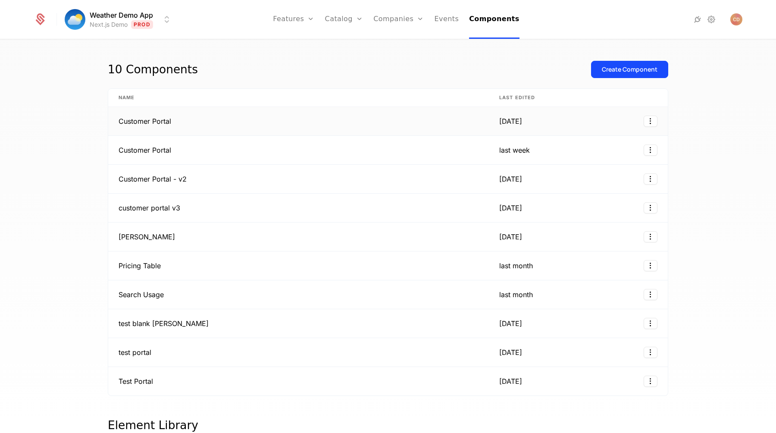
scroll to position [4, 0]
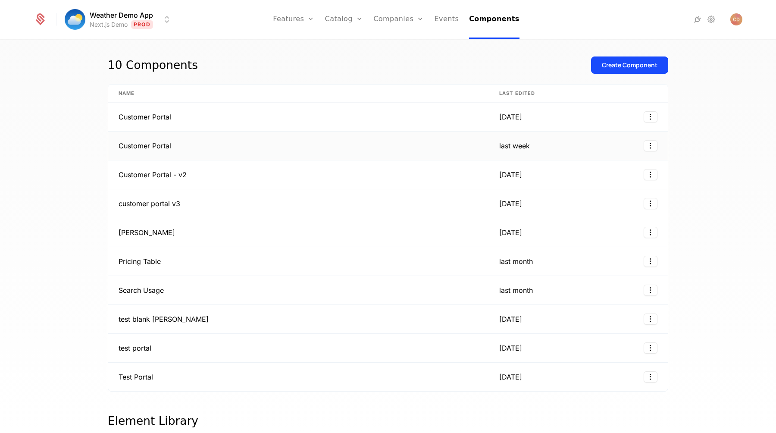
click at [304, 156] on td "Customer Portal" at bounding box center [298, 145] width 380 height 29
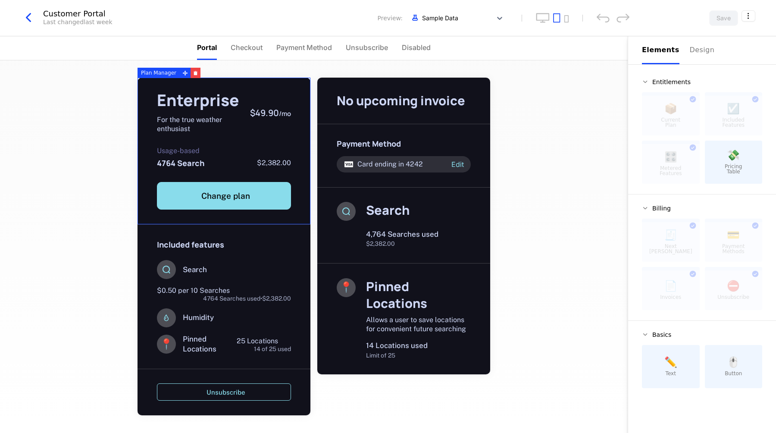
click at [18, 21] on div "Customer Portal Last changed last week Preview: Sample Data Save" at bounding box center [388, 18] width 776 height 36
click at [23, 20] on icon "button" at bounding box center [29, 18] width 16 height 16
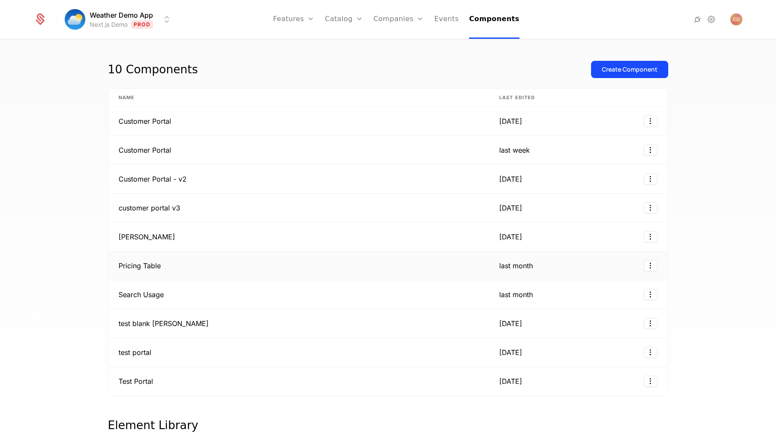
click at [226, 263] on td "Pricing Table" at bounding box center [298, 265] width 380 height 29
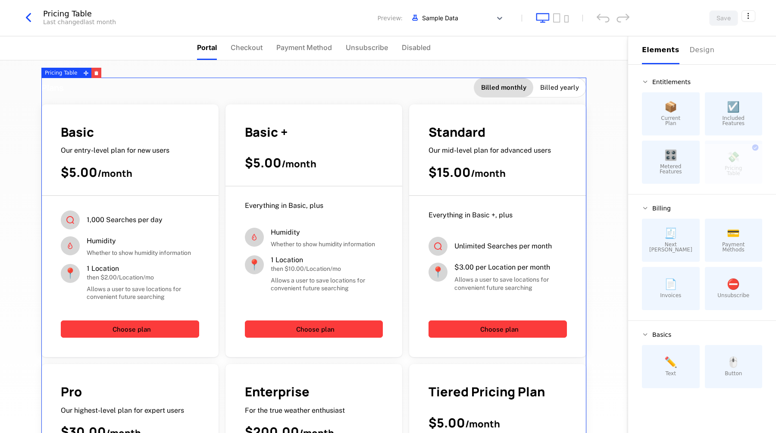
click at [474, 93] on div "Plans Billed monthly Billed yearly" at bounding box center [313, 88] width 545 height 20
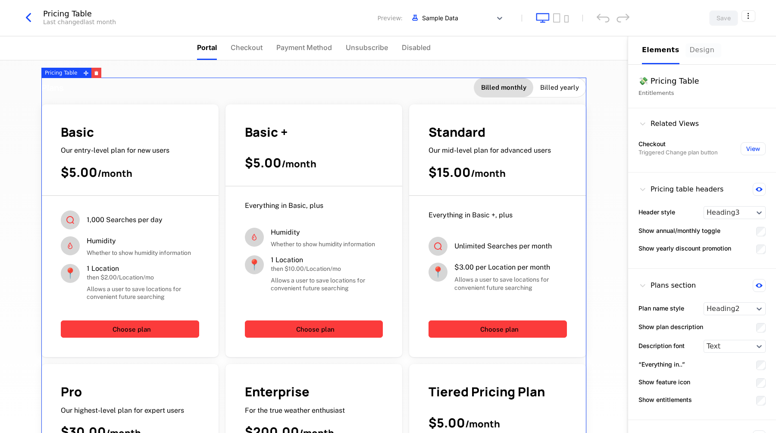
click at [699, 50] on div "Design" at bounding box center [703, 50] width 28 height 10
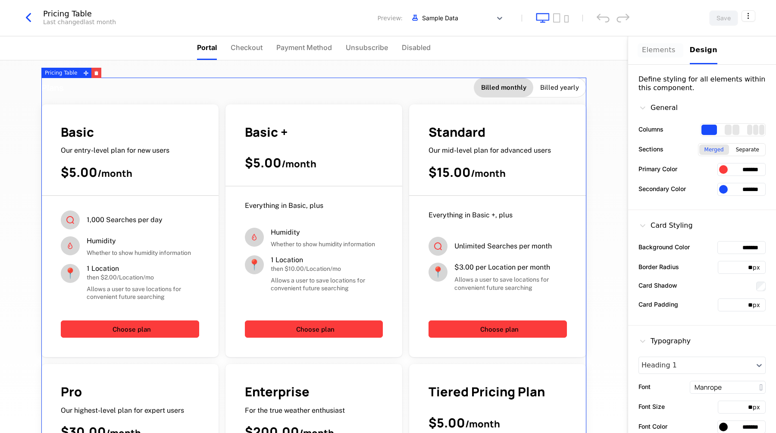
click at [664, 50] on div "Elements" at bounding box center [660, 50] width 37 height 10
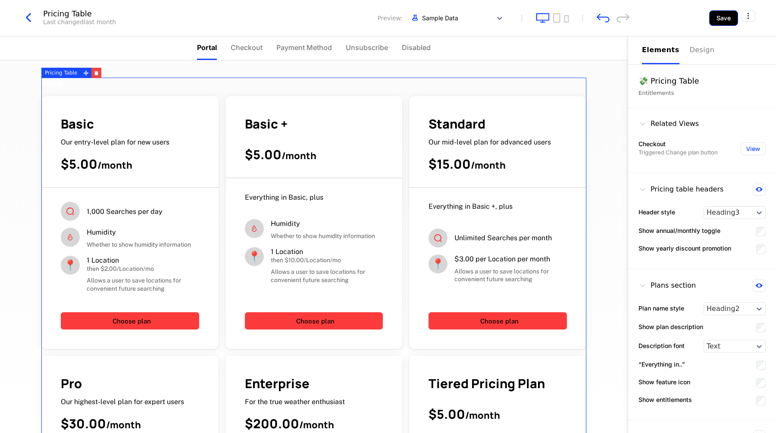
click at [729, 19] on button "Save" at bounding box center [723, 18] width 29 height 16
